Goal: Task Accomplishment & Management: Complete application form

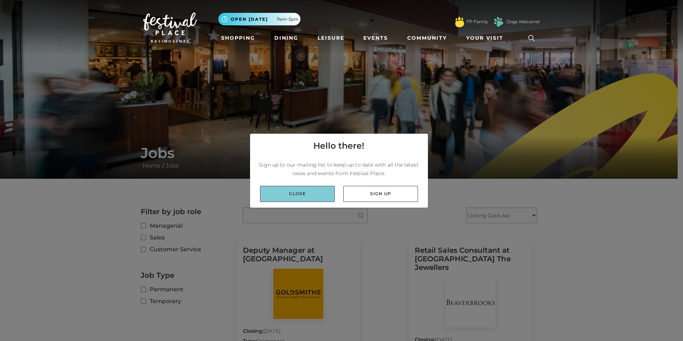
click at [284, 192] on link "Close" at bounding box center [297, 194] width 75 height 16
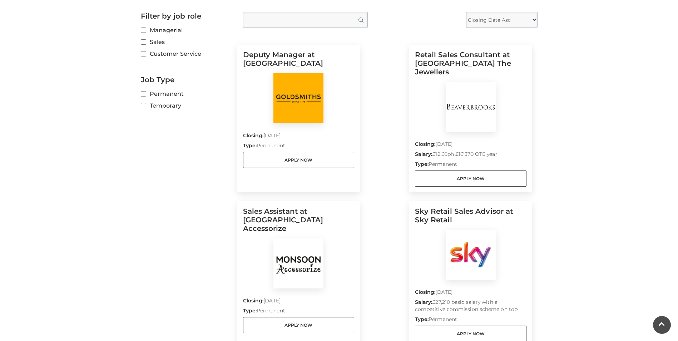
scroll to position [214, 0]
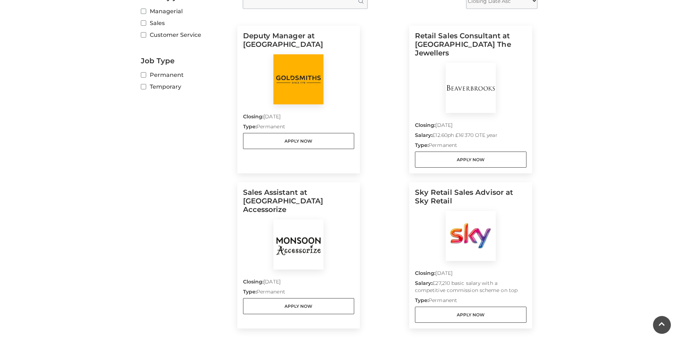
click at [280, 190] on h5 "Sales Assistant at Monsoon Accessorize" at bounding box center [298, 203] width 111 height 31
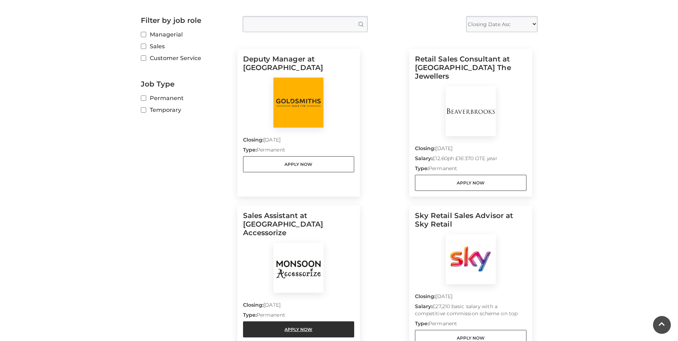
scroll to position [179, 0]
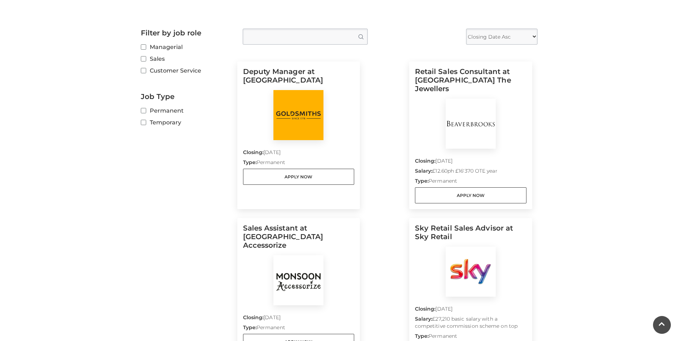
click at [146, 110] on label "Permanent" at bounding box center [186, 110] width 91 height 9
click at [145, 110] on input "Permanent" at bounding box center [143, 111] width 5 height 5
checkbox input "true"
click at [145, 69] on input "Customer Service" at bounding box center [143, 71] width 5 height 5
checkbox input "true"
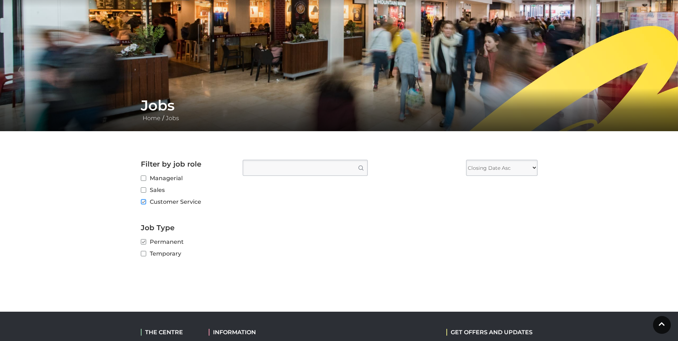
scroll to position [0, 0]
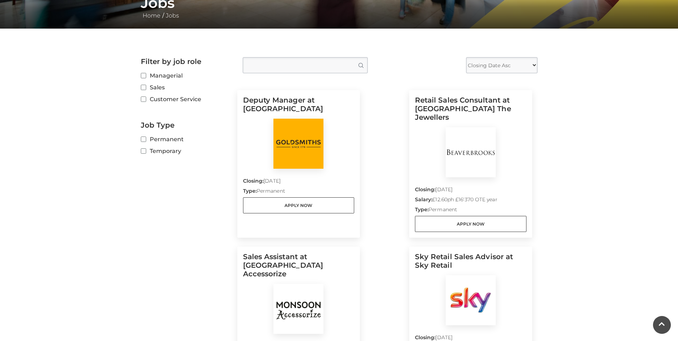
scroll to position [143, 0]
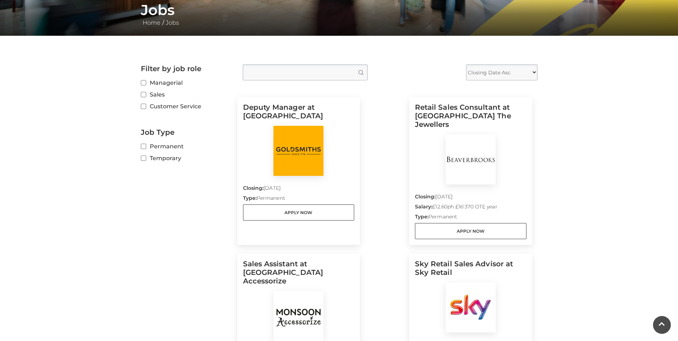
click at [532, 71] on select "Closing Date Asc Closing Date Desc" at bounding box center [501, 72] width 71 height 16
click at [581, 101] on main "Jobs Home / Jobs Filter by job role Managerial Sales Customer Service Job Type …" at bounding box center [339, 132] width 678 height 551
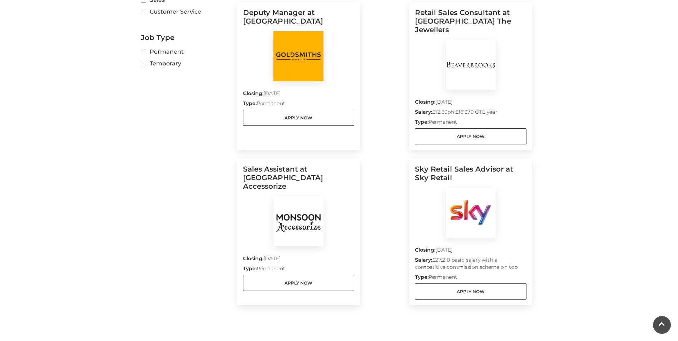
scroll to position [250, 0]
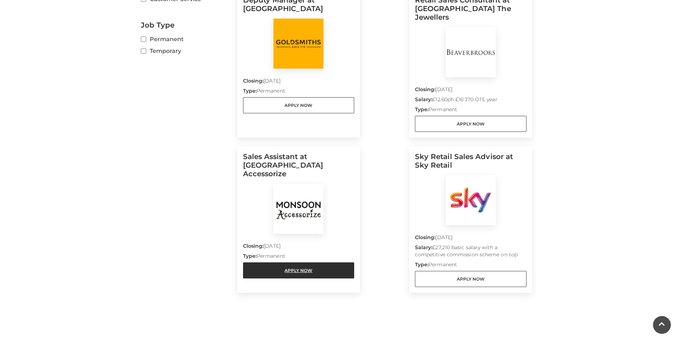
click at [274, 262] on link "Apply Now" at bounding box center [298, 270] width 111 height 16
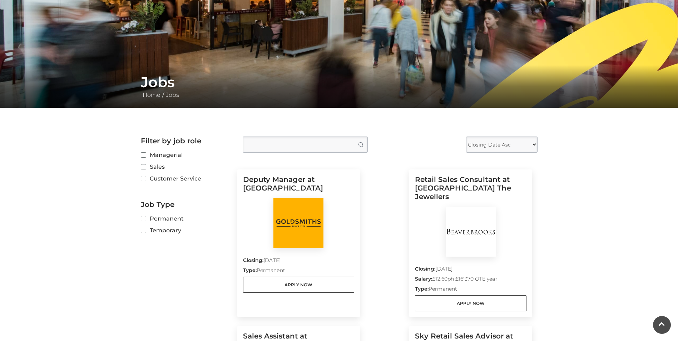
scroll to position [36, 0]
